Goal: Communication & Community: Answer question/provide support

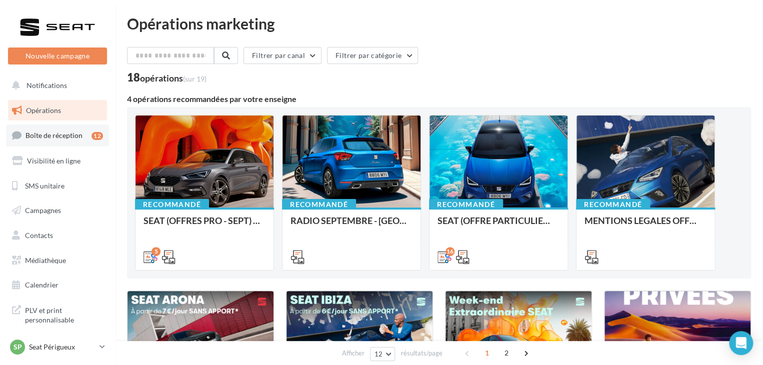
click at [83, 138] on link "Boîte de réception 12" at bounding box center [57, 134] width 103 height 21
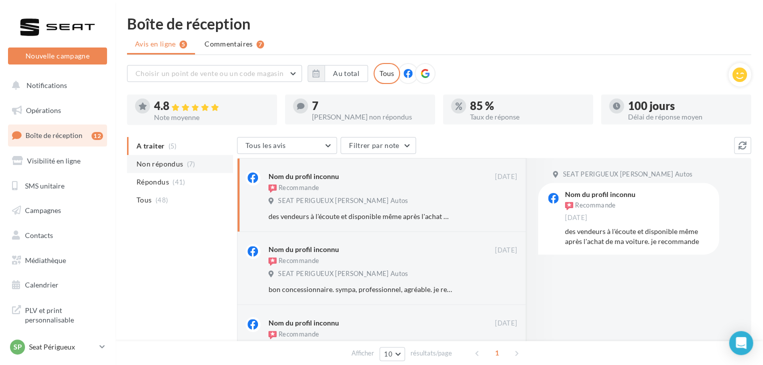
click at [167, 167] on span "Non répondus" at bounding box center [159, 164] width 46 height 10
click at [78, 346] on p "Seat Périgueux" at bounding box center [62, 347] width 66 height 10
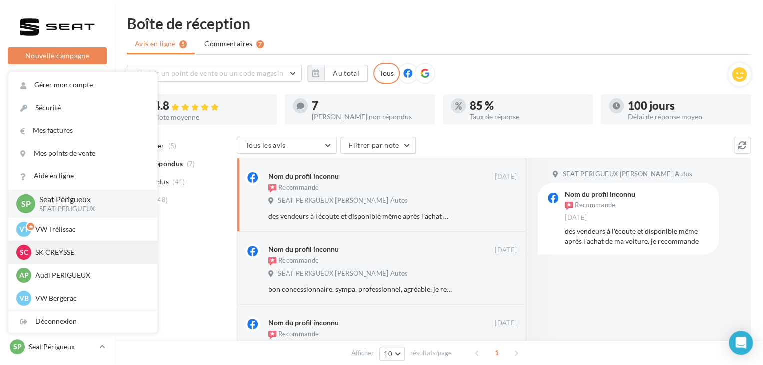
click at [82, 252] on p "SK CREYSSE" at bounding box center [90, 252] width 110 height 10
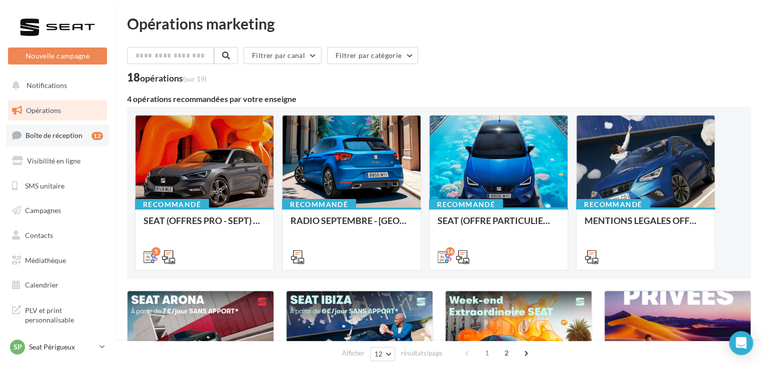
click at [68, 131] on span "Boîte de réception" at bounding box center [53, 135] width 57 height 8
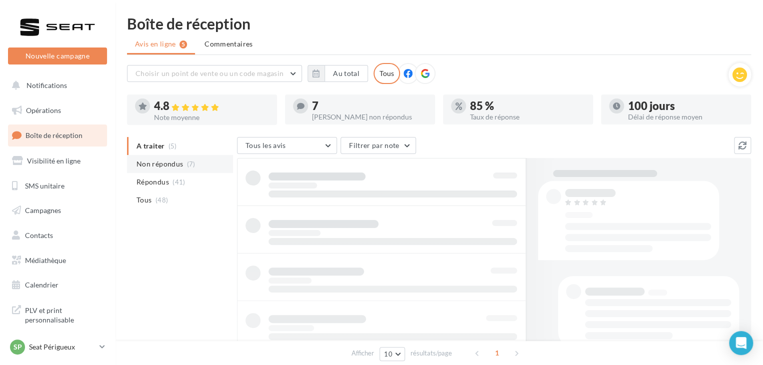
click at [184, 166] on li "Non répondus (7)" at bounding box center [180, 164] width 106 height 18
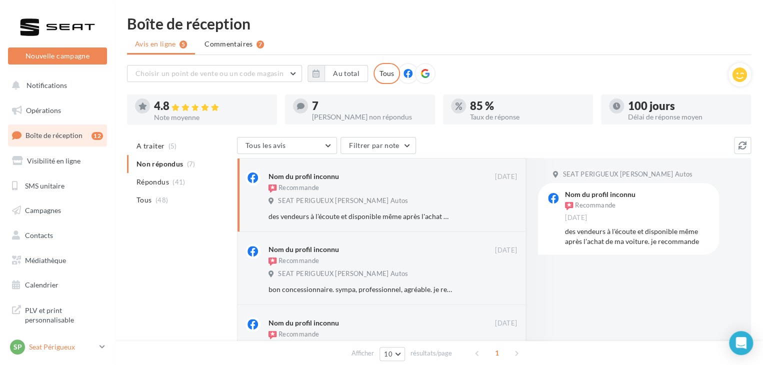
click at [74, 352] on div "SP Seat Périgueux SEAT-PERIGUEUX" at bounding box center [52, 346] width 85 height 15
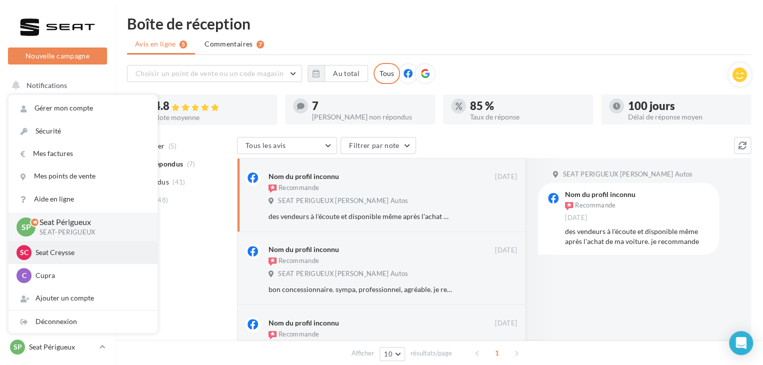
click at [80, 255] on p "Seat Creysse" at bounding box center [90, 252] width 110 height 10
